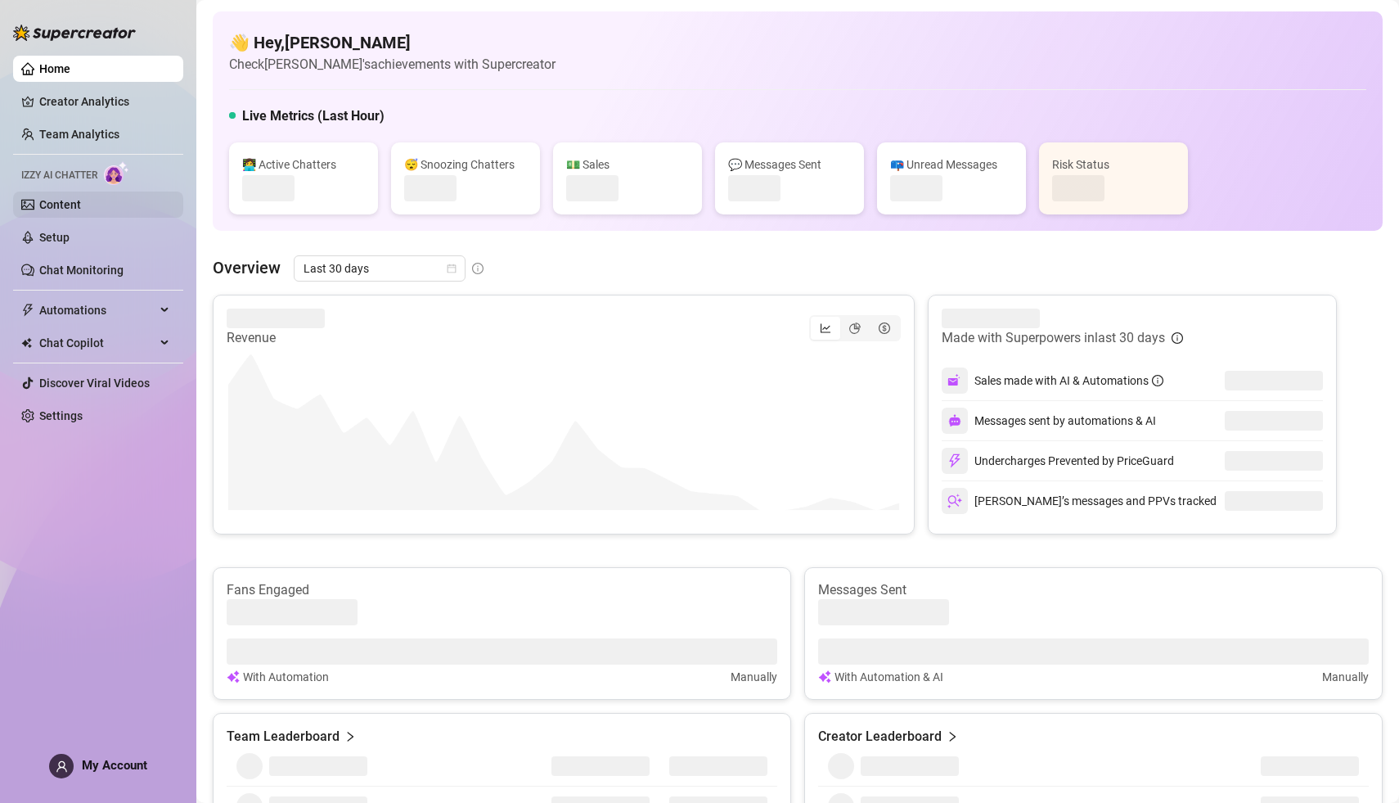
click at [63, 205] on link "Content" at bounding box center [60, 204] width 42 height 13
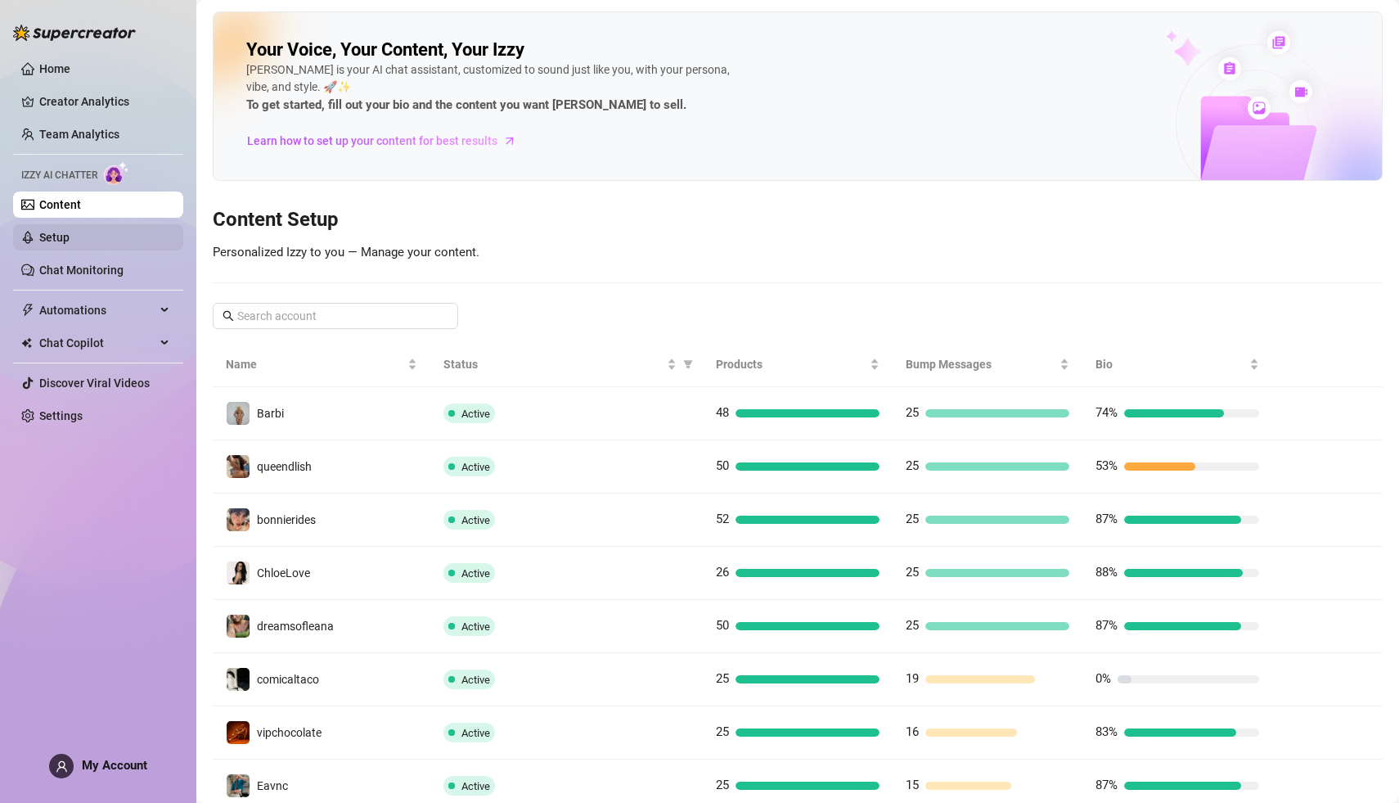
click at [53, 237] on link "Setup" at bounding box center [54, 237] width 30 height 13
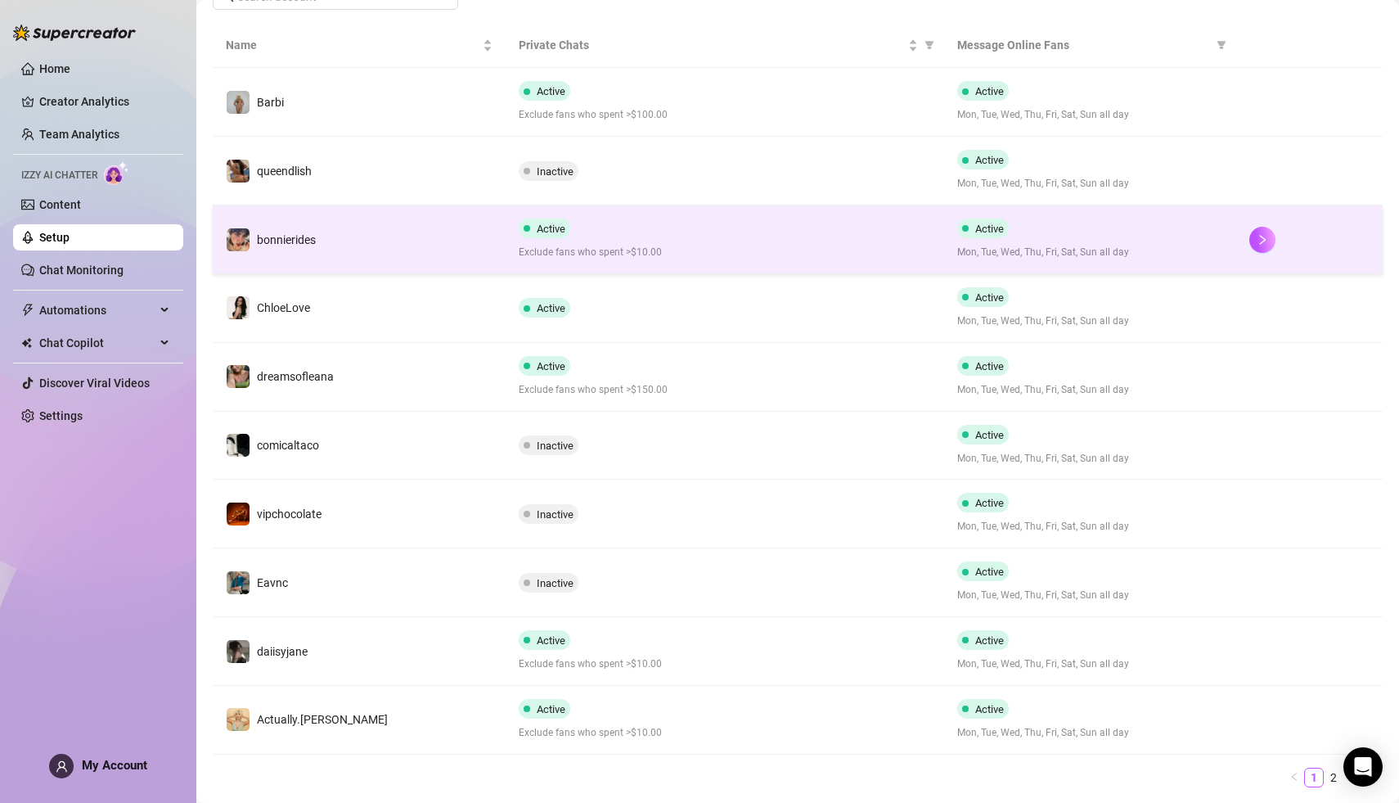
scroll to position [291, 0]
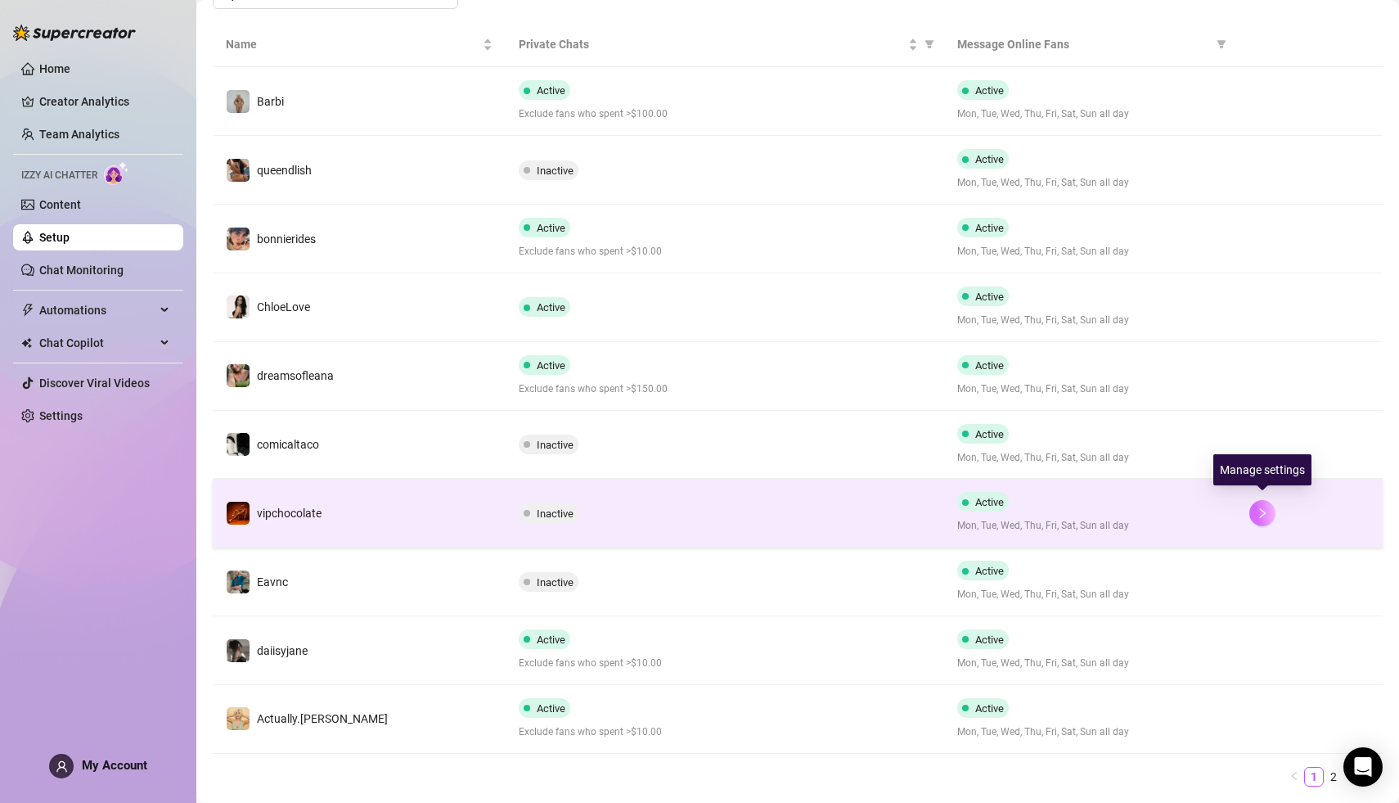
click at [1266, 515] on button "button" at bounding box center [1263, 513] width 26 height 26
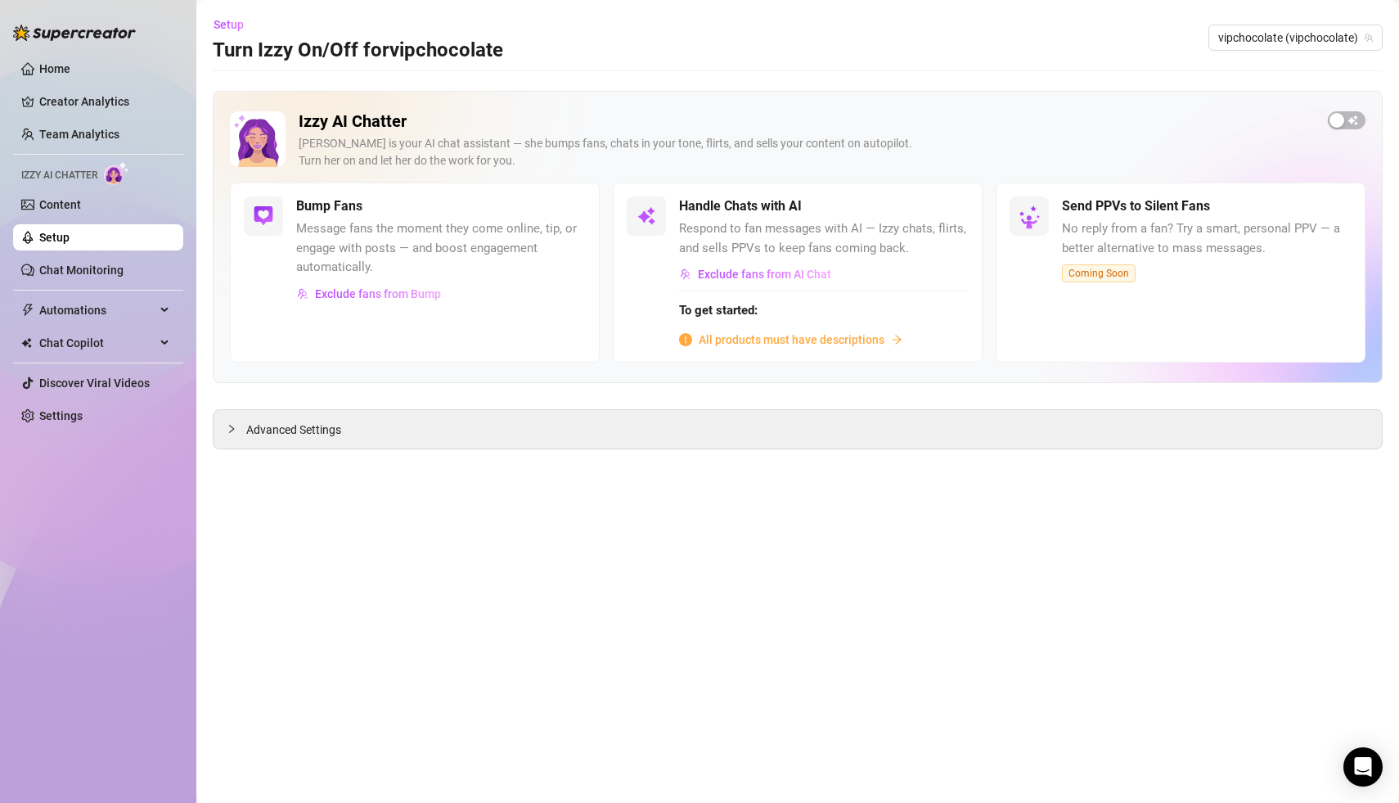
click at [63, 580] on div "Home Creator Analytics Team Analytics Izzy AI Chatter Content Setup Chat Monito…" at bounding box center [98, 394] width 170 height 788
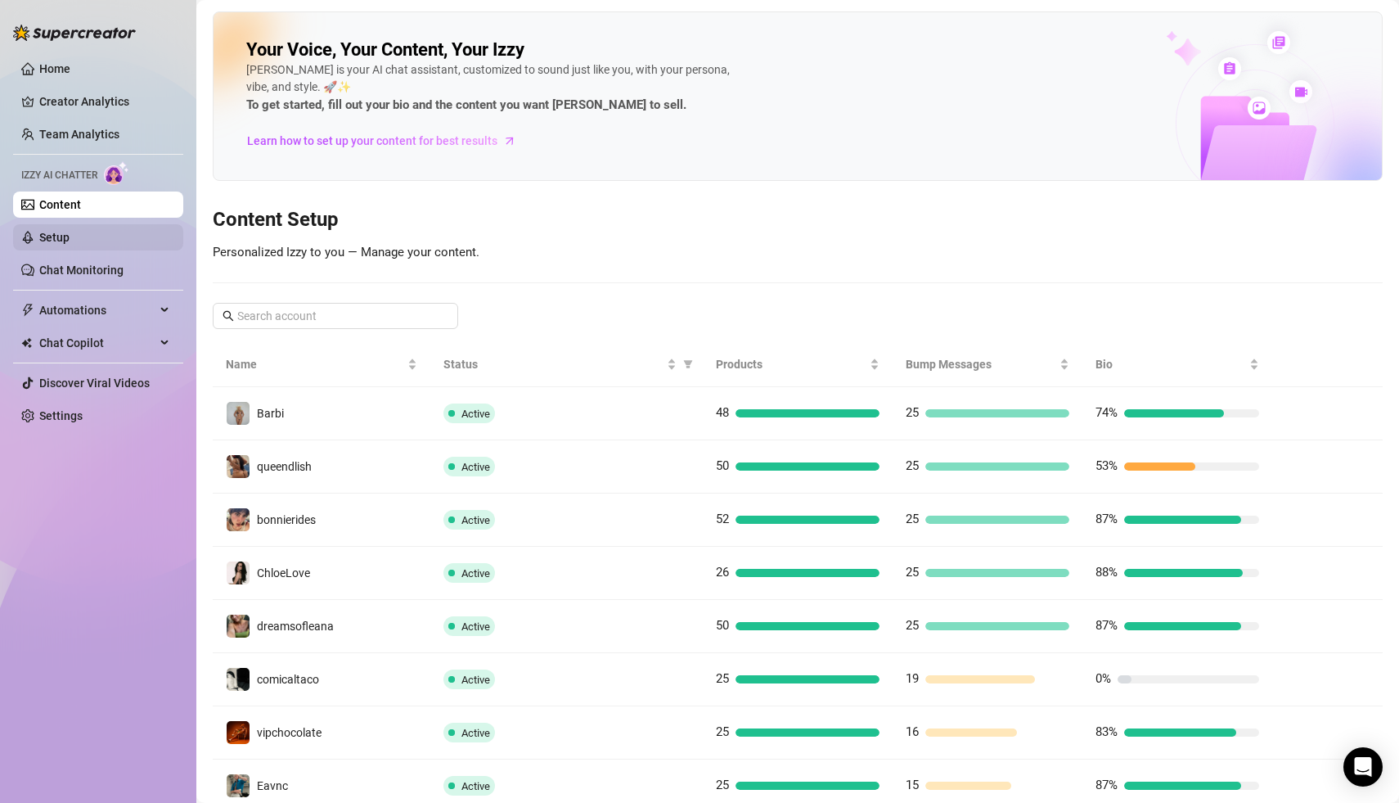
click at [59, 234] on link "Setup" at bounding box center [54, 237] width 30 height 13
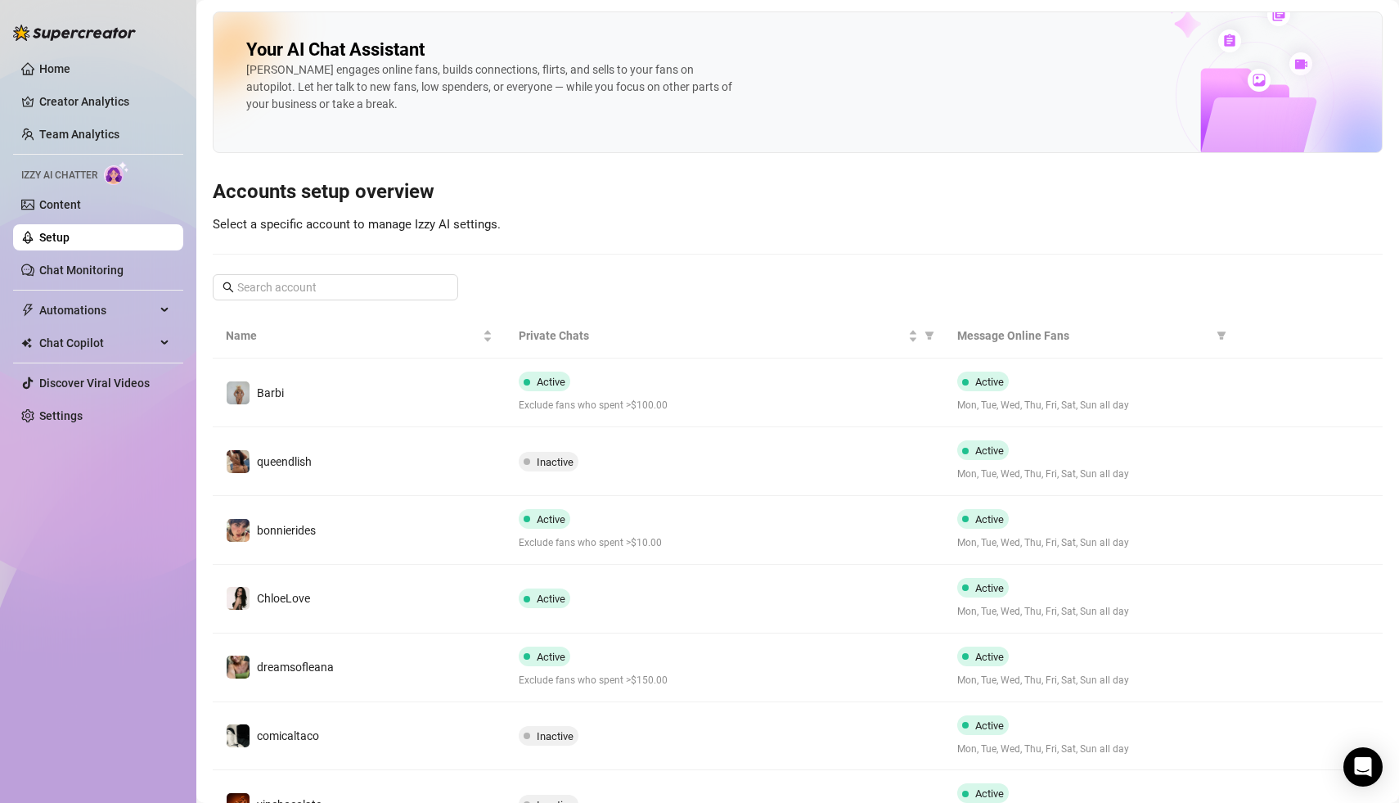
click at [105, 583] on div "Home Creator Analytics Team Analytics Izzy AI Chatter Content Setup Chat Monito…" at bounding box center [98, 394] width 170 height 788
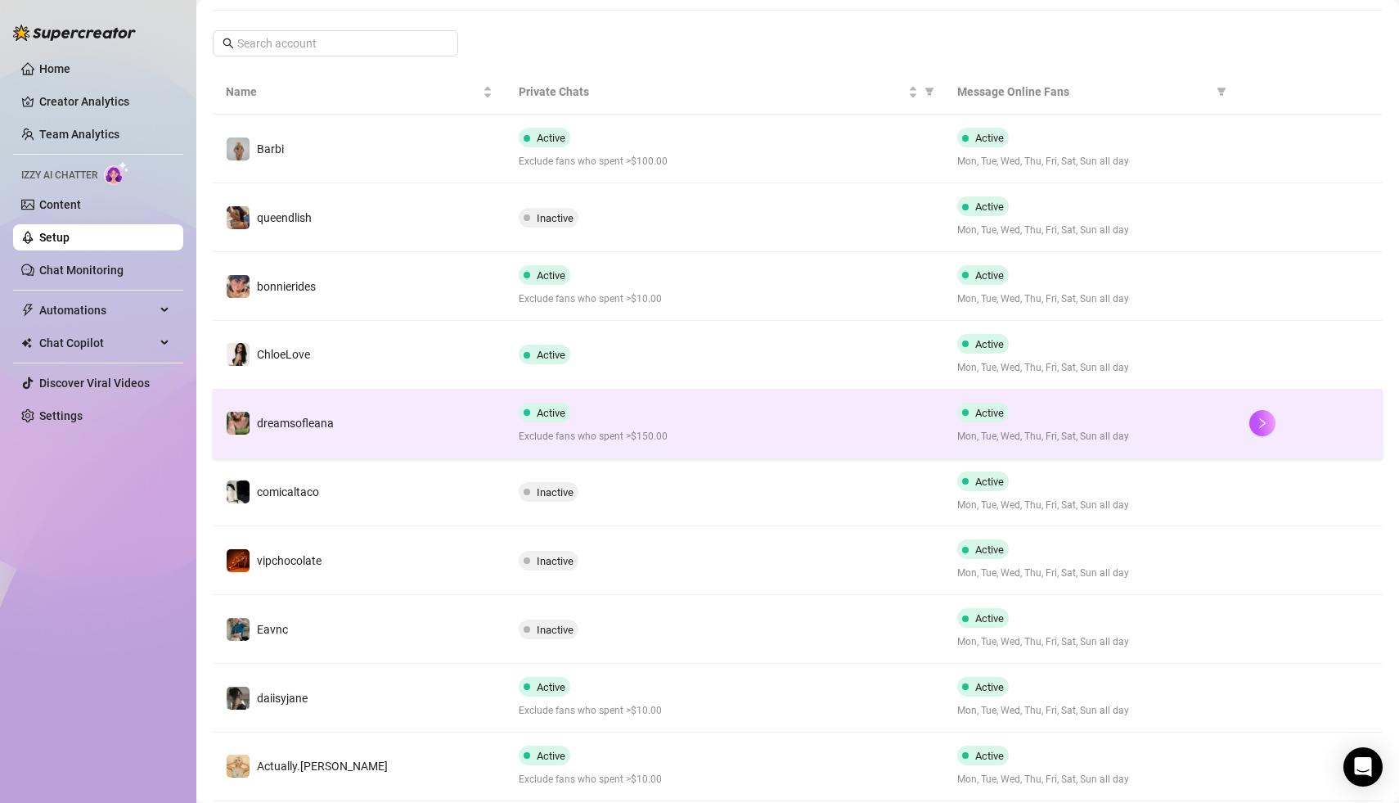
scroll to position [331, 0]
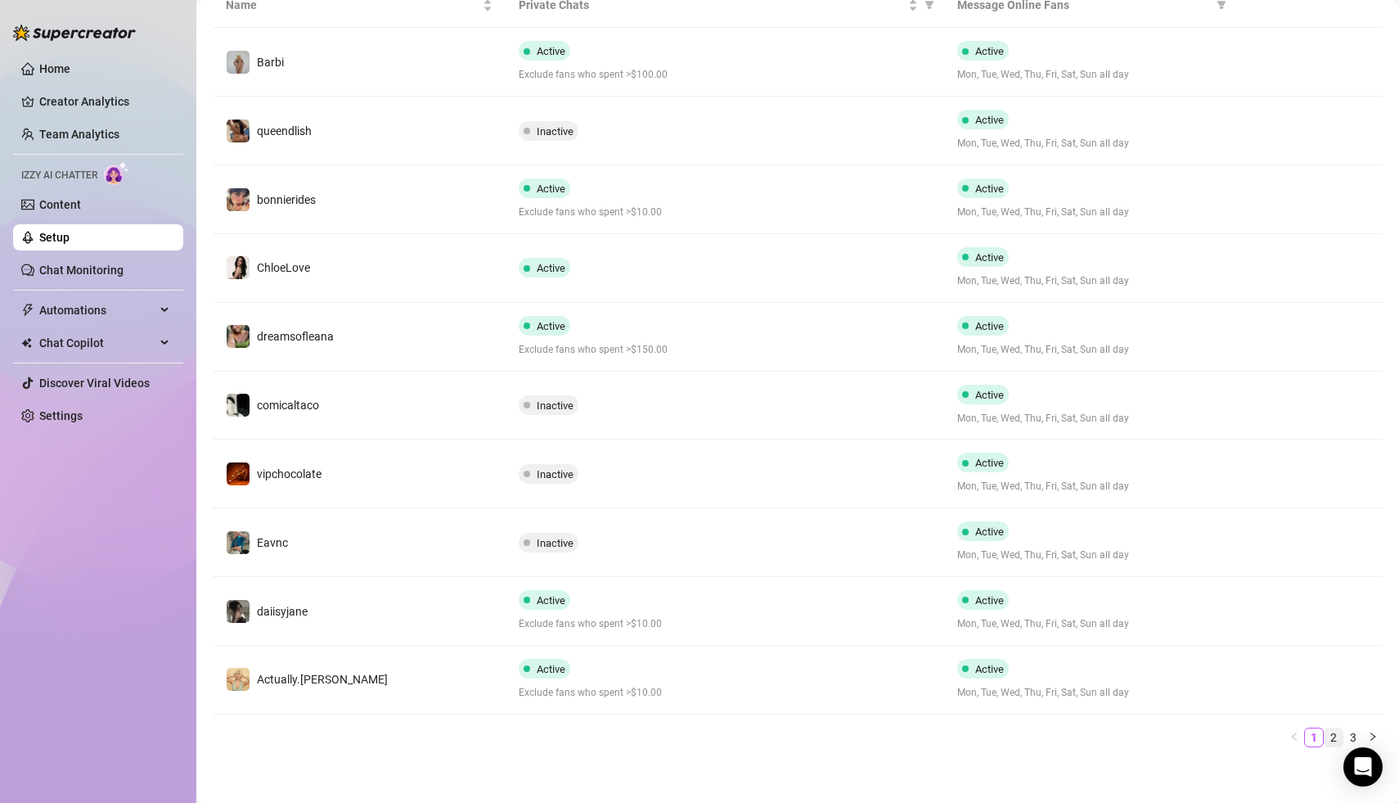
click at [1336, 735] on link "2" at bounding box center [1334, 737] width 18 height 18
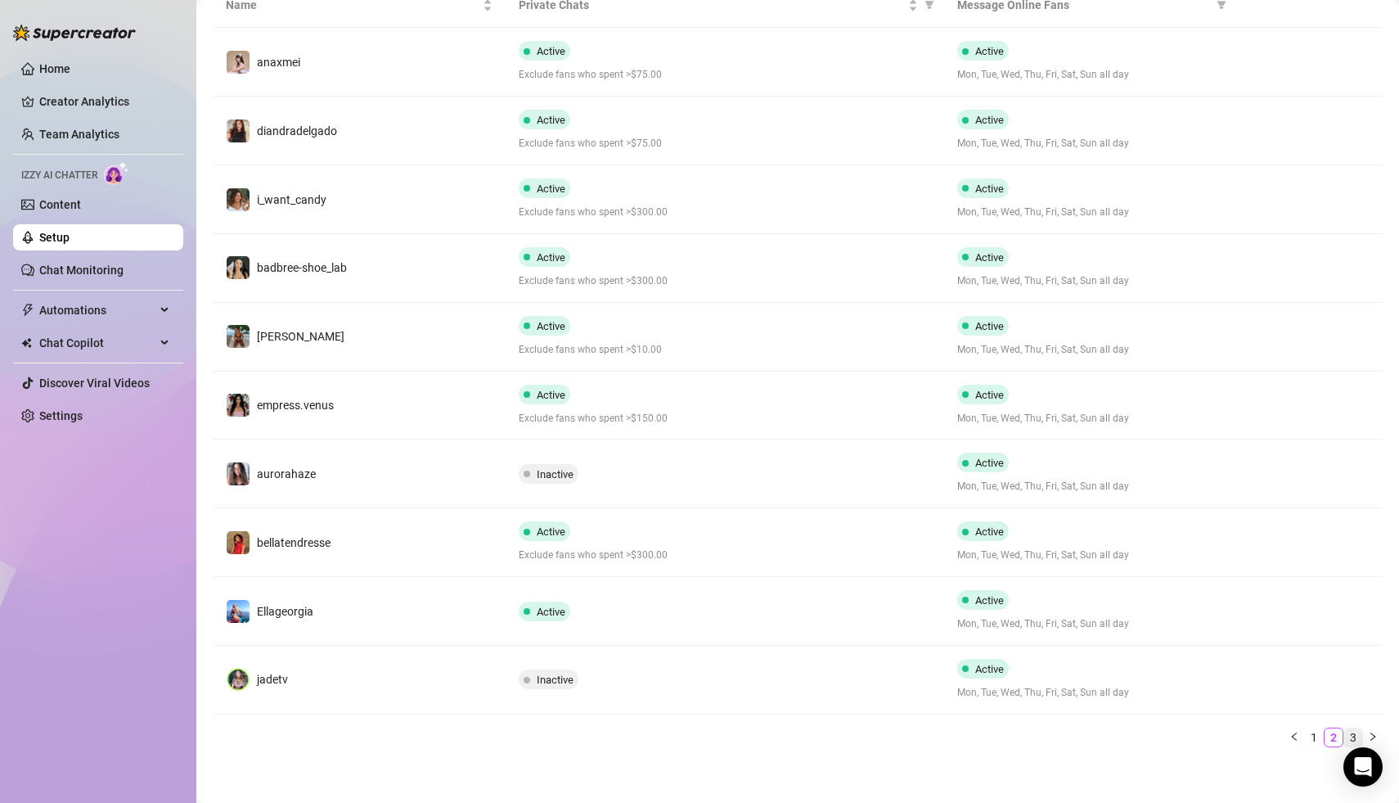
click at [1357, 732] on link "3" at bounding box center [1353, 737] width 18 height 18
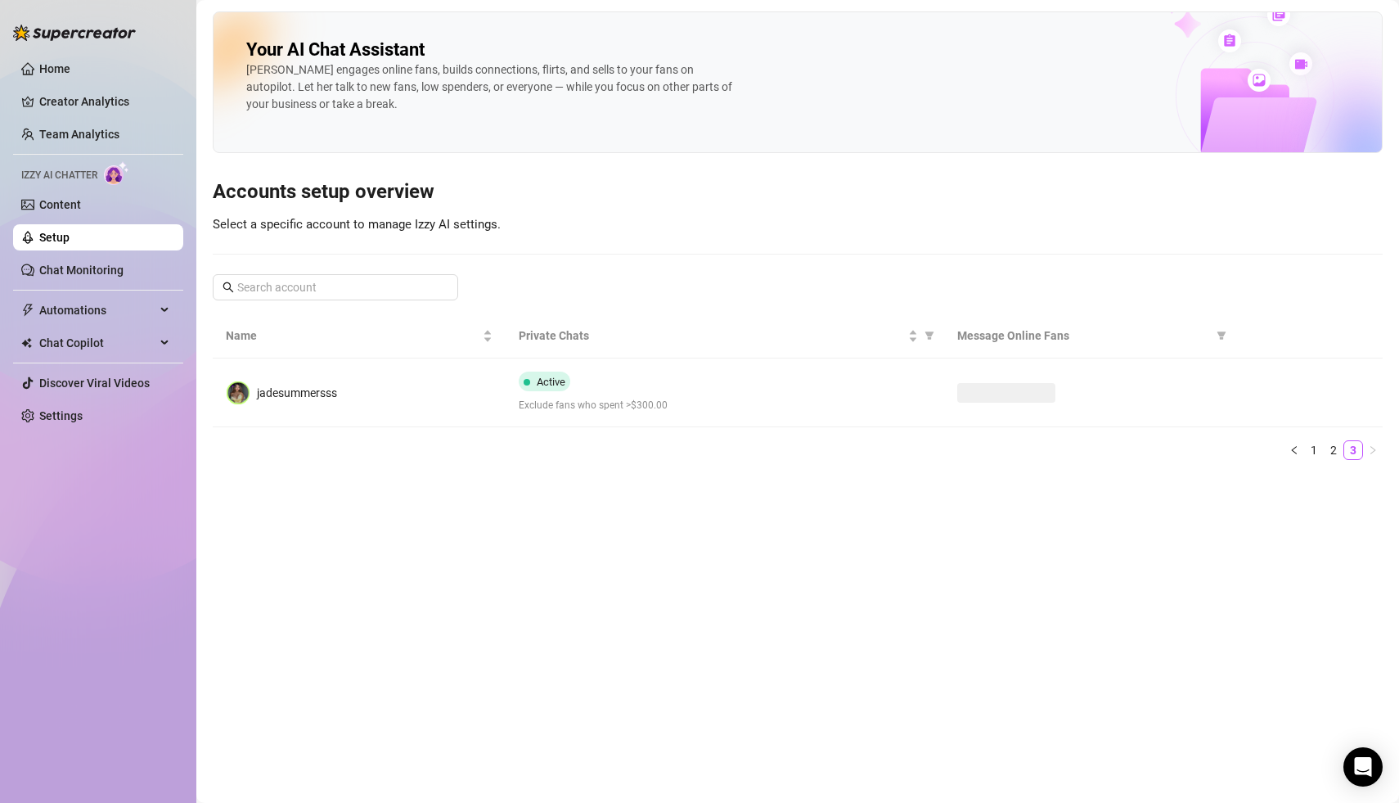
scroll to position [0, 0]
click at [1314, 448] on link "1" at bounding box center [1314, 450] width 18 height 18
